Goal: Register for event/course

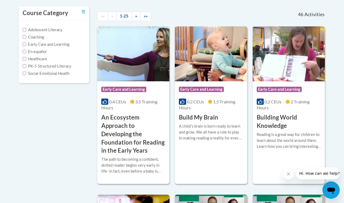
scroll to position [117, 0]
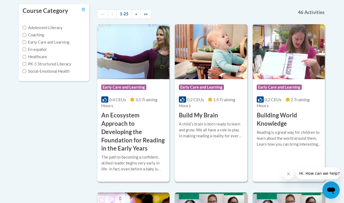
click at [214, 137] on div "A childʹs brain is born ready to learn and grow. We all have a role to play in …" at bounding box center [211, 132] width 64 height 22
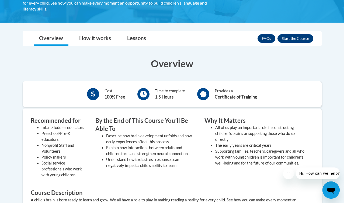
scroll to position [109, 0]
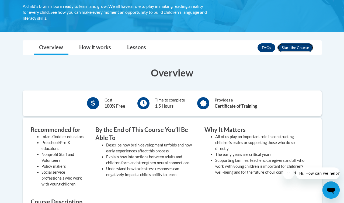
click at [302, 49] on button "Enroll" at bounding box center [295, 47] width 36 height 9
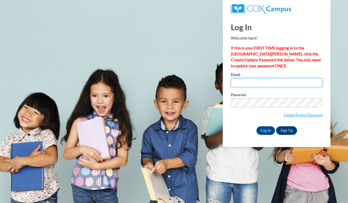
click at [252, 84] on input "Email" at bounding box center [277, 82] width 92 height 9
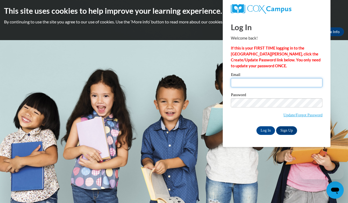
type input "gallegosalondra64@gmail.com"
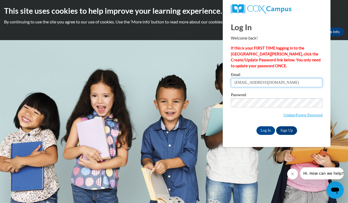
click at [286, 80] on input "gallegosalondra64@gmail.com" at bounding box center [277, 82] width 92 height 9
click at [285, 130] on link "Sign Up" at bounding box center [286, 130] width 21 height 9
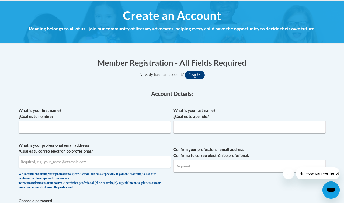
scroll to position [101, 0]
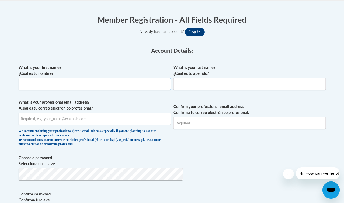
click at [100, 82] on input "What is your first name? ¿Cuál es tu nombre?" at bounding box center [95, 84] width 152 height 12
type input "Alondra"
type input "Gallegos"
type input "gallegosalondra64@gmail.com"
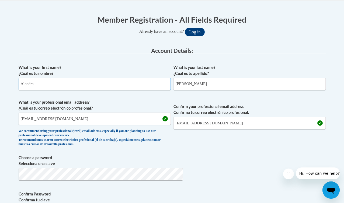
scroll to position [132, 0]
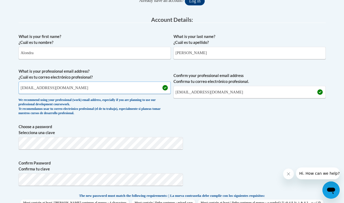
drag, startPoint x: 67, startPoint y: 88, endPoint x: 6, endPoint y: 87, distance: 60.8
click at [19, 87] on input "gallegosalondra64@gmail.com" at bounding box center [95, 88] width 152 height 12
drag, startPoint x: 72, startPoint y: 89, endPoint x: 6, endPoint y: 87, distance: 66.0
click at [15, 87] on div "Member Registration - All Fields Required Already have an account? Log in Prefe…" at bounding box center [172, 206] width 315 height 457
type input "agalle13@students.kennesaw.edu"
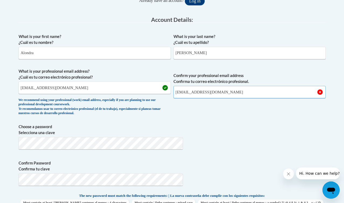
click at [229, 90] on input "[EMAIL_ADDRESS][DOMAIN_NAME]" at bounding box center [249, 92] width 152 height 12
drag, startPoint x: 232, startPoint y: 90, endPoint x: 156, endPoint y: 90, distance: 75.4
click at [156, 90] on span "What is your professional email address? ¿Cuál es tu correo electrónico profesi…" at bounding box center [172, 93] width 307 height 50
type input "agalle13@students.kennesaw.edu"
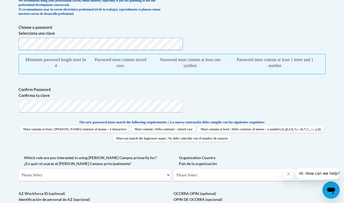
scroll to position [231, 0]
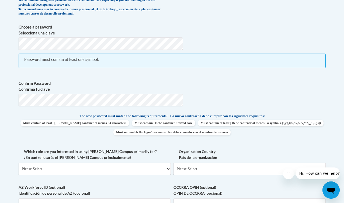
click at [131, 51] on span "Choose a password Selecciona una clave Password must contain at least one symbo…" at bounding box center [172, 49] width 307 height 50
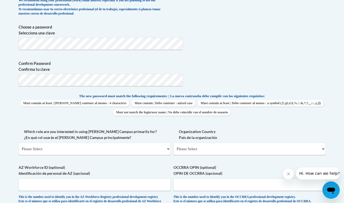
click at [154, 129] on label "Which role are you interested in using Cox Campus primarily for? ¿En qué rol us…" at bounding box center [95, 135] width 152 height 12
click at [154, 143] on select "Please Select College/University | Colegio/Universidad Community/Nonprofit Part…" at bounding box center [95, 149] width 152 height 12
click at [133, 143] on select "Please Select College/University | Colegio/Universidad Community/Nonprofit Part…" at bounding box center [95, 149] width 152 height 12
select select "5a18ea06-2b54-4451-96f2-d152daf9eac5"
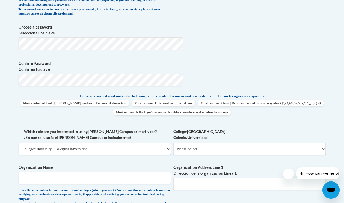
click at [125, 143] on select "Please Select College/University | Colegio/Universidad Community/Nonprofit Part…" at bounding box center [95, 149] width 152 height 12
click at [212, 143] on select "Please Select College/University Staff | Empleado universitario College/Univers…" at bounding box center [249, 149] width 152 height 12
select select "99b32b07-cffc-426c-8bf6-0cd77760d84b"
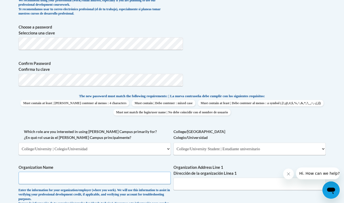
click at [107, 172] on input "Organization Name" at bounding box center [95, 178] width 152 height 12
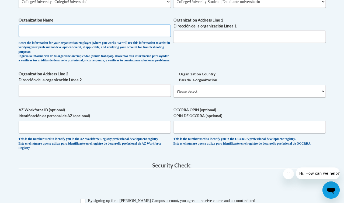
scroll to position [403, 0]
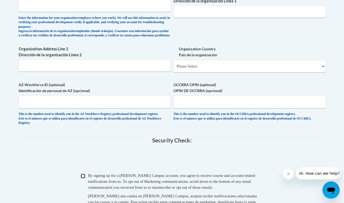
click at [83, 174] on input "Checkbox" at bounding box center [82, 176] width 5 height 5
checkbox input "true"
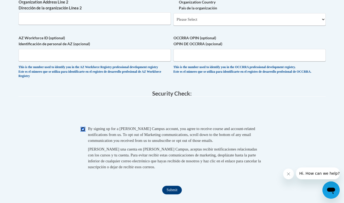
scroll to position [523, 0]
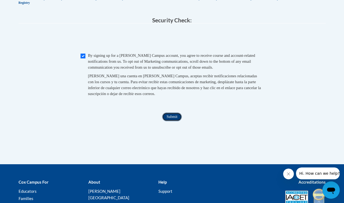
click at [174, 112] on input "Submit" at bounding box center [171, 116] width 19 height 9
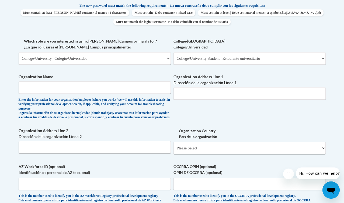
scroll to position [294, 0]
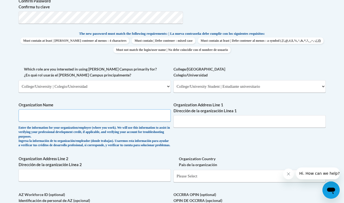
click at [155, 109] on input "Organization Name" at bounding box center [95, 115] width 152 height 12
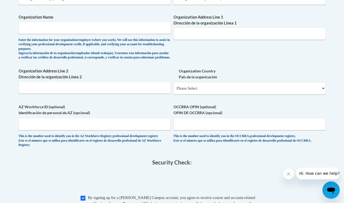
scroll to position [378, 0]
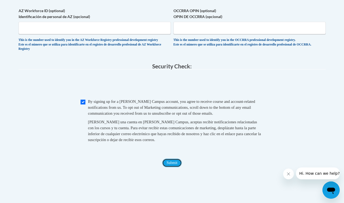
click at [171, 159] on input "Submit" at bounding box center [171, 163] width 19 height 9
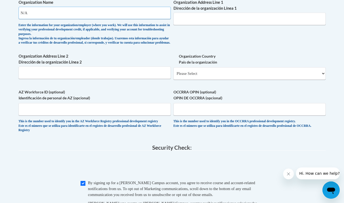
scroll to position [484, 0]
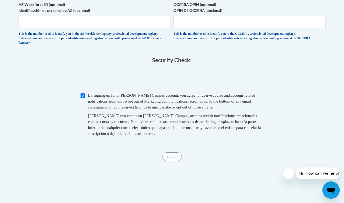
type input "N/A"
click at [93, 64] on fieldset "Security Check: Enter the security code + = TextBox Checkbox" at bounding box center [172, 103] width 307 height 92
click at [90, 93] on span "By signing up for a Cox Campus account, you agree to receive course and account…" at bounding box center [171, 101] width 167 height 16
click at [82, 93] on input "Checkbox" at bounding box center [82, 95] width 5 height 5
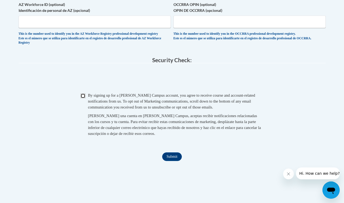
checkbox input "true"
click at [178, 152] on input "Submit" at bounding box center [171, 156] width 19 height 9
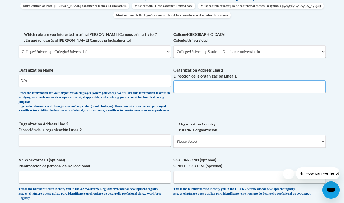
scroll to position [299, 0]
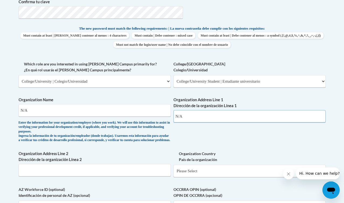
type input "N/A"
click at [131, 164] on input "Organization Address Line 2 Dirección de la organización Línea 2" at bounding box center [95, 170] width 152 height 12
type input "N/A"
click at [208, 165] on select "Please Select United States | Estados Unidos Outside of the United States | Fue…" at bounding box center [249, 171] width 152 height 12
select select "ad49bcad-a171-4b2e-b99c-48b446064914"
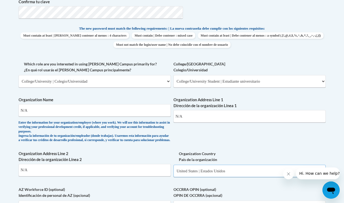
select select
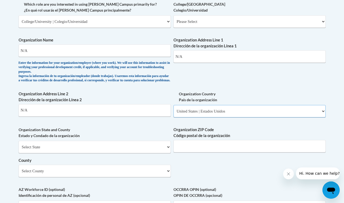
scroll to position [379, 0]
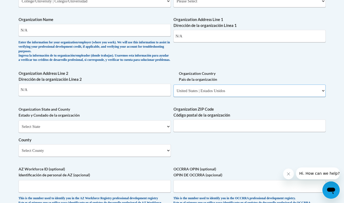
click at [205, 85] on select "Please Select United States | Estados Unidos Outside of the United States | Fue…" at bounding box center [249, 91] width 152 height 12
click at [117, 120] on select "Select State Alabama Alaska Arizona Arkansas California Colorado Connecticut De…" at bounding box center [95, 126] width 152 height 12
select select "Georgia"
click at [200, 119] on input "Organization ZIP Code Código postal de la organización" at bounding box center [249, 125] width 152 height 12
type input "M"
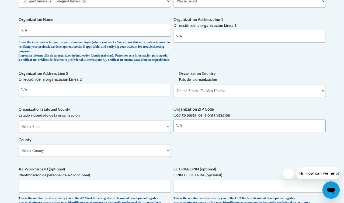
type input "N/A"
click at [144, 129] on div "Organization State and County Estado y Condado de la organización Select State …" at bounding box center [95, 133] width 152 height 54
click at [143, 144] on select "Select County Appling Atkinson Bacon Baker Baldwin Banks Barrow Bartow Ben Hill…" at bounding box center [95, 150] width 152 height 12
select select "Paulding"
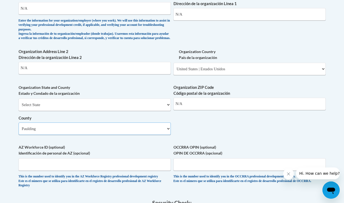
scroll to position [421, 0]
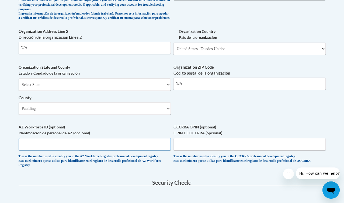
click at [110, 138] on input "AZ Workforce ID (optional) Identificación de personal de AZ (opcional)" at bounding box center [95, 144] width 152 height 12
type input "n"
type input "N/A"
click at [241, 124] on span "OCCRRA OPIN (optional) OPIN DE OCCRRA (opcional) This is the number used to ide…" at bounding box center [249, 143] width 152 height 39
click at [237, 138] on input "OCCRRA OPIN (optional) OPIN DE OCCRRA (opcional)" at bounding box center [249, 144] width 152 height 12
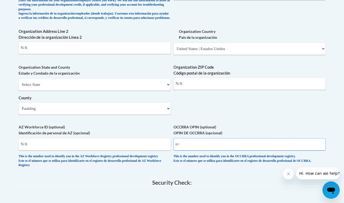
type input "n"
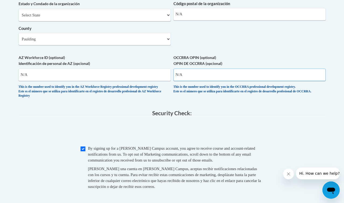
scroll to position [522, 0]
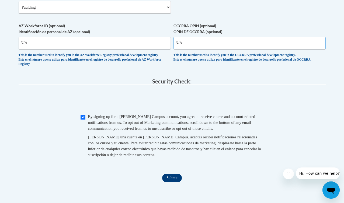
type input "N/A"
click at [175, 174] on input "Submit" at bounding box center [171, 178] width 19 height 9
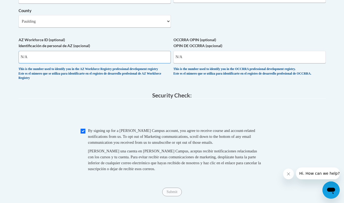
scroll to position [508, 0]
click at [115, 51] on input "N/A" at bounding box center [95, 57] width 152 height 12
drag, startPoint x: 114, startPoint y: 31, endPoint x: 6, endPoint y: 27, distance: 108.0
click at [19, 51] on input "N/A" at bounding box center [95, 57] width 152 height 12
click at [116, 51] on input "AZ Workforce ID (optional) Identificación de personal de AZ (opcional)" at bounding box center [95, 57] width 152 height 12
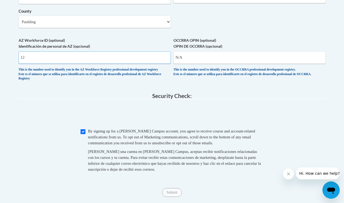
type input "1"
drag, startPoint x: 192, startPoint y: 30, endPoint x: 161, endPoint y: 30, distance: 31.5
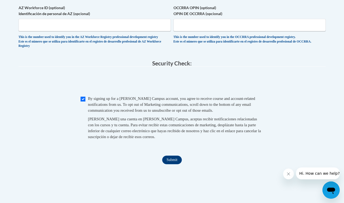
scroll to position [554, 0]
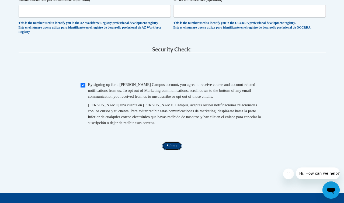
click at [170, 142] on input "Submit" at bounding box center [171, 146] width 19 height 9
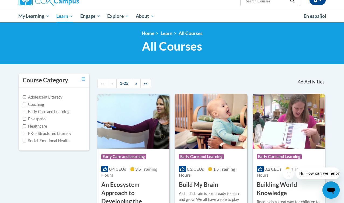
scroll to position [125, 0]
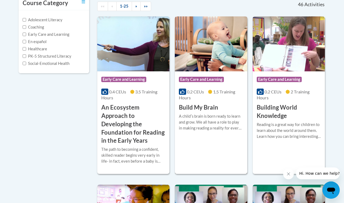
click at [204, 114] on div "A childʹs brain is born ready to learn and grow. We all have a role to play in …" at bounding box center [211, 122] width 64 height 18
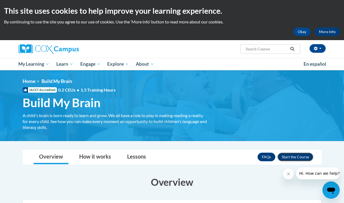
click at [305, 156] on button "Enroll" at bounding box center [295, 157] width 36 height 9
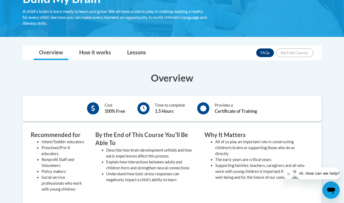
scroll to position [108, 0]
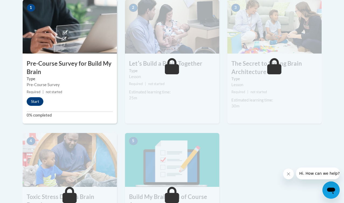
scroll to position [183, 0]
